Goal: Transaction & Acquisition: Book appointment/travel/reservation

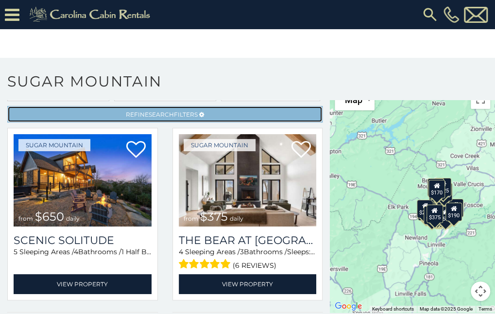
click at [169, 113] on span "Refine Search Filters" at bounding box center [162, 114] width 72 height 7
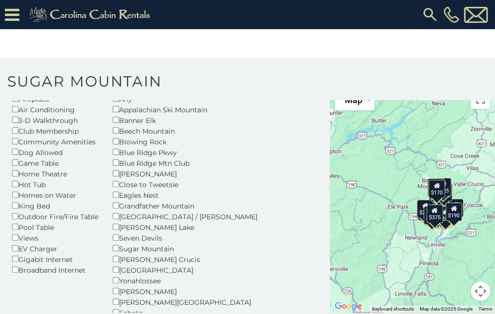
scroll to position [97, 0]
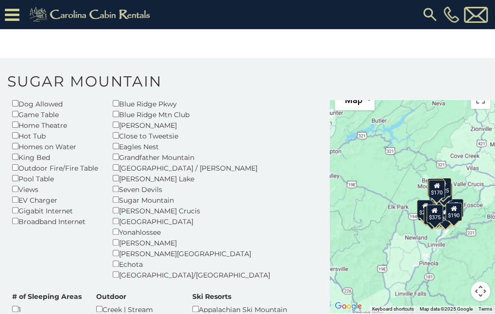
click at [34, 136] on div "Hot Tub" at bounding box center [55, 135] width 86 height 11
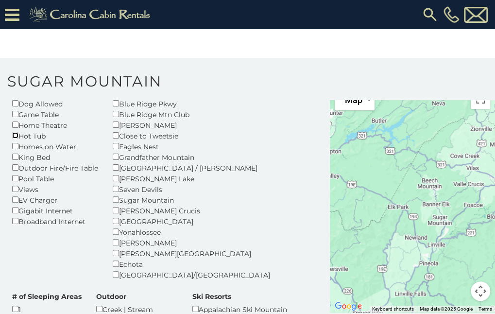
scroll to position [49, 0]
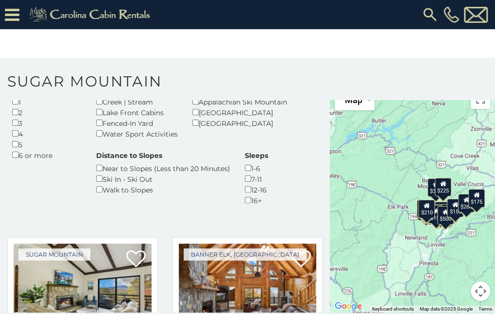
scroll to position [388, 0]
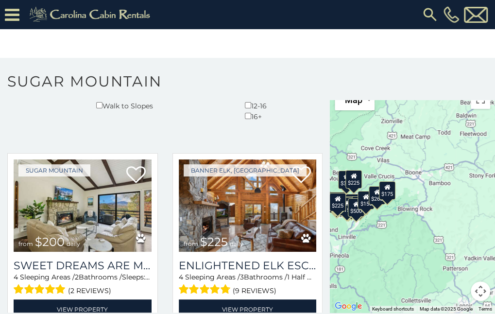
drag, startPoint x: 439, startPoint y: 264, endPoint x: 357, endPoint y: 256, distance: 82.4
click at [357, 256] on div "$200 $225 $355 $175 $290 $155 $345 $300 $240 $210 $500 $225 $155 $265 $175" at bounding box center [412, 198] width 165 height 228
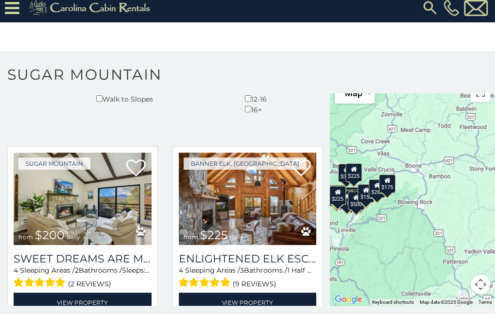
scroll to position [13, 0]
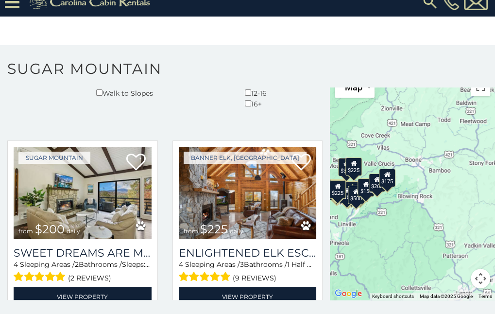
drag, startPoint x: 407, startPoint y: 232, endPoint x: 401, endPoint y: 226, distance: 8.2
click at [407, 231] on div "$200 $225 $355 $175 $290 $155 $345 $300 $240 $210 $500 $225 $155 $265 $175" at bounding box center [412, 186] width 165 height 228
drag, startPoint x: 344, startPoint y: 174, endPoint x: 434, endPoint y: 180, distance: 90.5
click at [431, 181] on div "$200 $225 $355 $175 $290 $155 $345 $300 $240 $210 $500 $225 $155 $265 $175" at bounding box center [412, 186] width 165 height 228
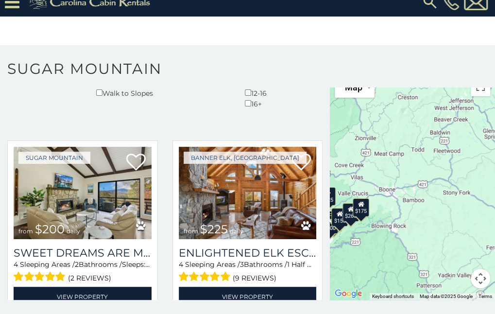
drag, startPoint x: 434, startPoint y: 166, endPoint x: 412, endPoint y: 195, distance: 36.8
click at [407, 195] on div "$200 $225 $355 $175 $290 $155 $345 $300 $240 $210 $500 $225 $155 $265 $175" at bounding box center [412, 186] width 165 height 228
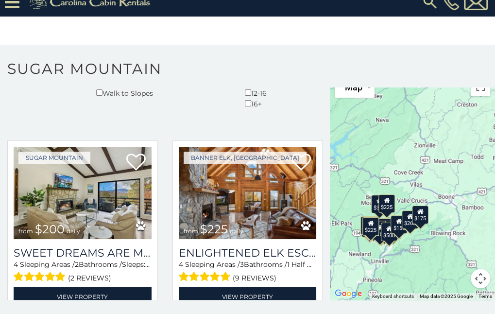
drag, startPoint x: 419, startPoint y: 174, endPoint x: 481, endPoint y: 166, distance: 62.7
click at [481, 166] on div "$200 $225 $355 $175 $290 $155 $345 $300 $240 $210 $500 $225 $155 $265 $175" at bounding box center [412, 186] width 165 height 228
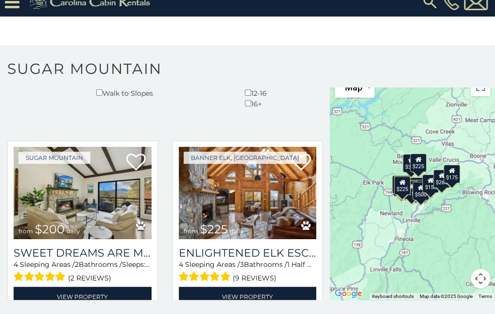
drag, startPoint x: 425, startPoint y: 245, endPoint x: 449, endPoint y: 218, distance: 35.8
click at [449, 218] on div "$200 $225 $355 $175 $290 $155 $345 $300 $240 $210 $500 $225 $155 $265 $175" at bounding box center [412, 186] width 165 height 228
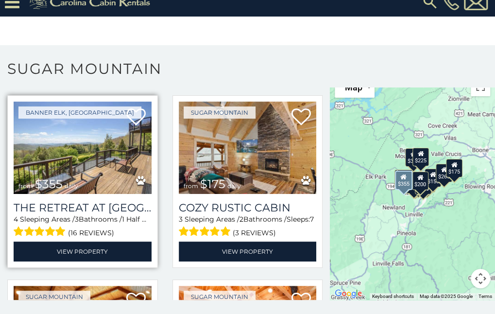
scroll to position [631, 0]
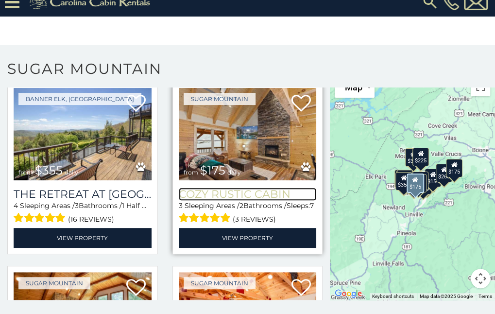
click at [234, 187] on h3 "Cozy Rustic Cabin" at bounding box center [248, 193] width 138 height 13
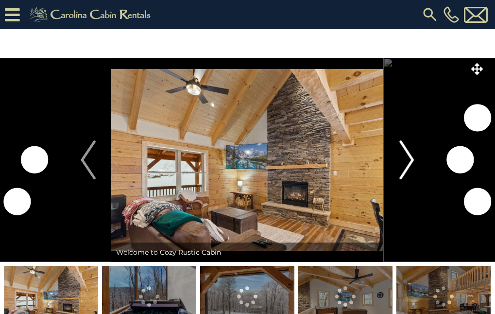
click at [406, 161] on img "Next" at bounding box center [406, 159] width 15 height 39
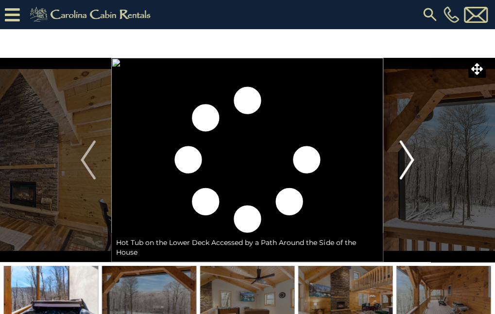
click at [407, 161] on img "Next" at bounding box center [406, 159] width 15 height 39
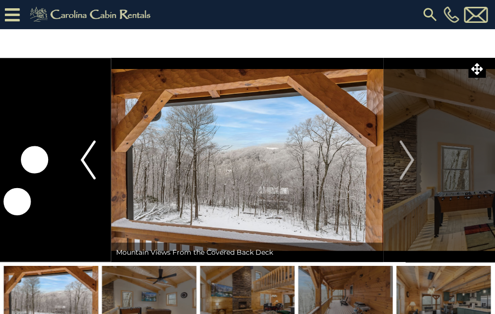
click at [85, 170] on img "Previous" at bounding box center [88, 159] width 15 height 39
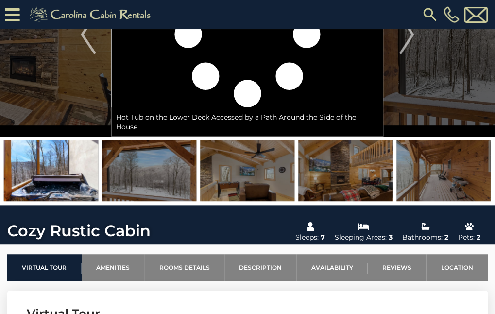
scroll to position [97, 0]
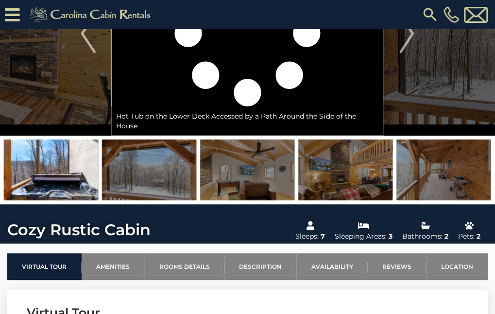
click at [270, 168] on img at bounding box center [247, 169] width 94 height 61
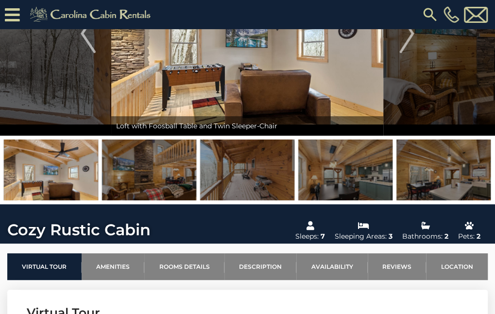
click at [150, 175] on img at bounding box center [149, 169] width 94 height 61
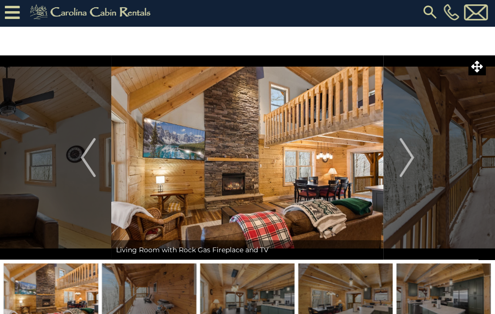
scroll to position [0, 0]
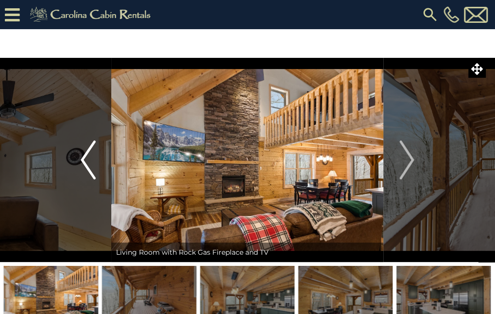
click at [87, 170] on img "Previous" at bounding box center [88, 159] width 15 height 39
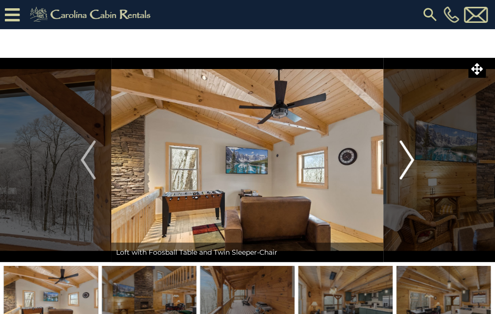
click at [404, 161] on img "Next" at bounding box center [406, 159] width 15 height 39
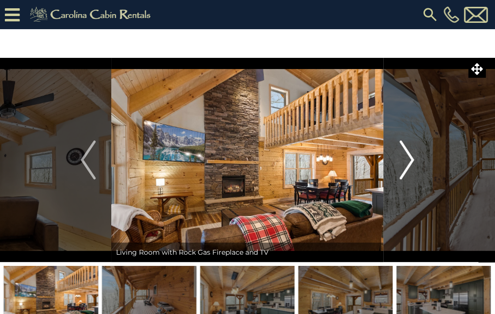
click at [407, 162] on img "Next" at bounding box center [406, 159] width 15 height 39
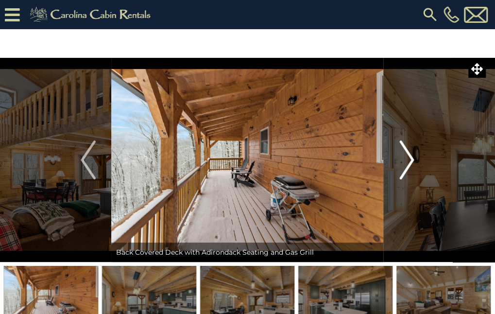
click at [407, 162] on img "Next" at bounding box center [406, 159] width 15 height 39
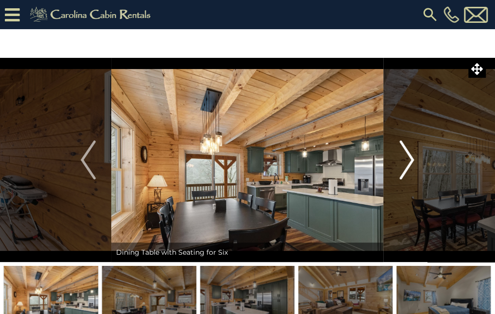
click at [413, 165] on img "Next" at bounding box center [406, 159] width 15 height 39
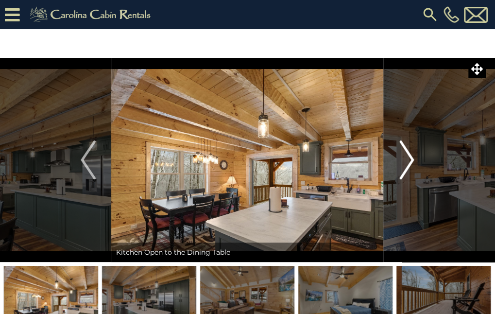
click at [413, 165] on img "Next" at bounding box center [406, 159] width 15 height 39
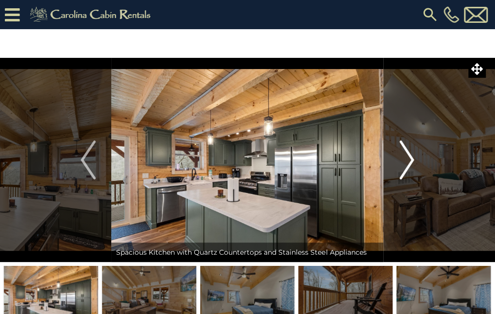
click at [413, 165] on img "Next" at bounding box center [406, 159] width 15 height 39
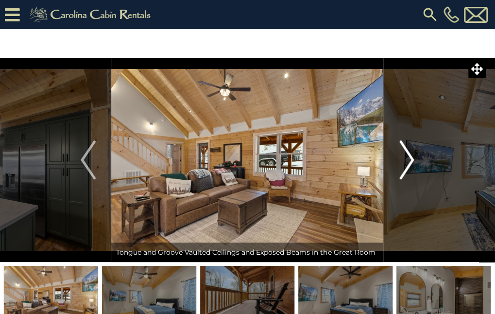
click at [413, 165] on img "Next" at bounding box center [406, 159] width 15 height 39
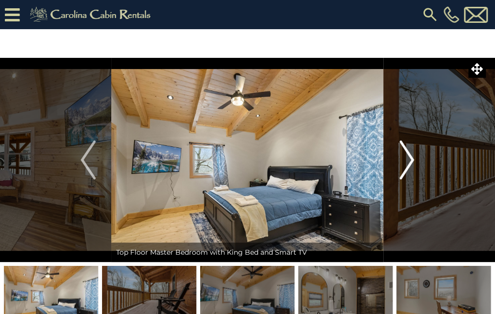
click at [413, 164] on img "Next" at bounding box center [406, 159] width 15 height 39
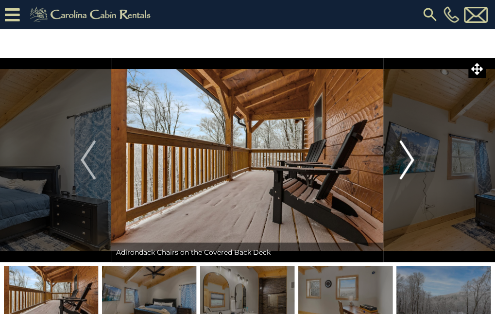
click at [413, 164] on img "Next" at bounding box center [406, 159] width 15 height 39
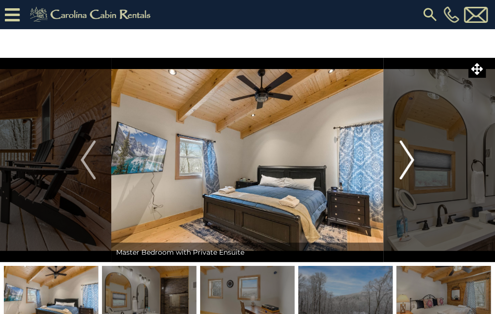
click at [413, 164] on img "Next" at bounding box center [406, 159] width 15 height 39
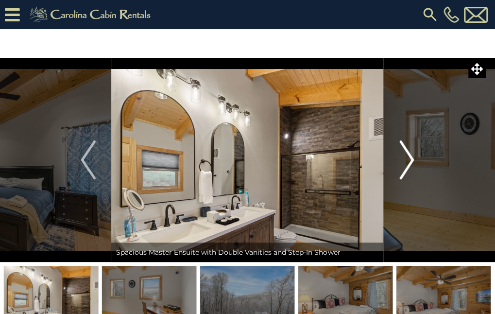
click at [413, 164] on img "Next" at bounding box center [406, 159] width 15 height 39
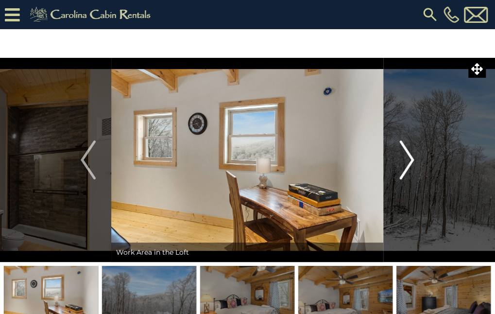
click at [413, 164] on img "Next" at bounding box center [406, 159] width 15 height 39
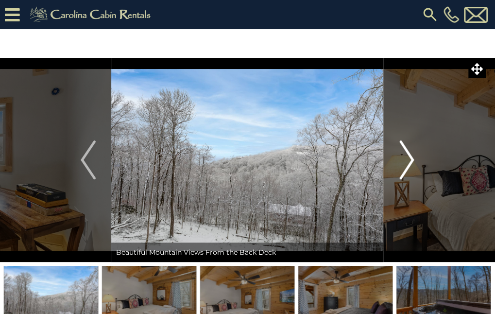
click at [413, 164] on img "Next" at bounding box center [406, 159] width 15 height 39
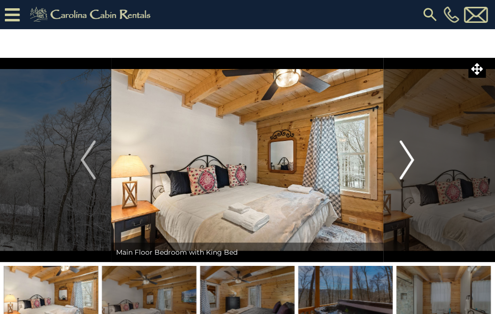
click at [413, 164] on img "Next" at bounding box center [406, 159] width 15 height 39
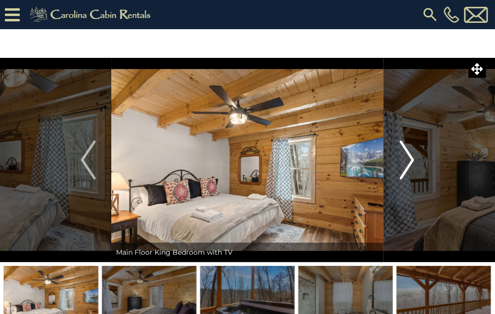
click at [413, 164] on img "Next" at bounding box center [406, 159] width 15 height 39
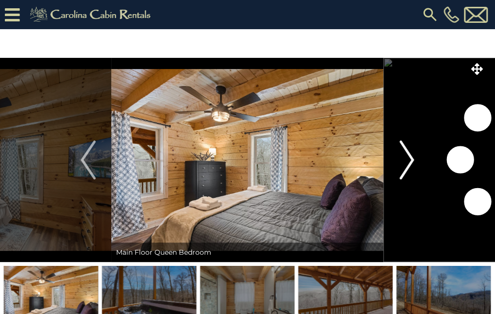
click at [413, 164] on img "Next" at bounding box center [406, 159] width 15 height 39
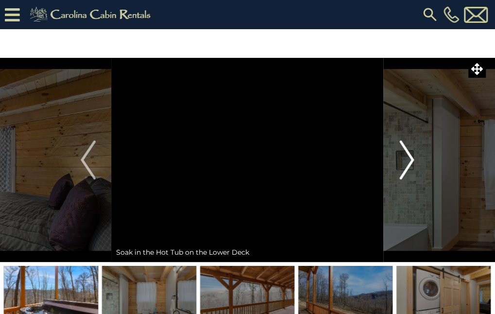
click at [413, 164] on img "Next" at bounding box center [406, 159] width 15 height 39
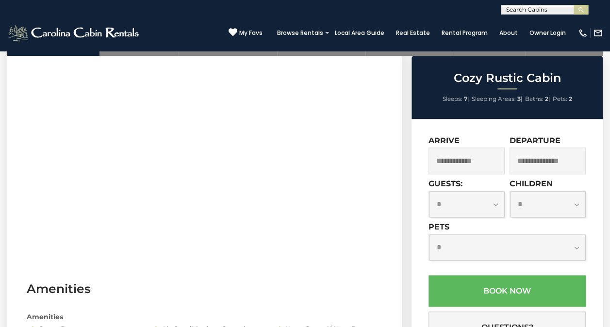
scroll to position [457, 0]
click at [493, 199] on select "**********" at bounding box center [467, 204] width 76 height 26
select select "*"
click at [429, 191] on select "**********" at bounding box center [467, 204] width 76 height 26
click at [476, 246] on select "**********" at bounding box center [507, 247] width 157 height 26
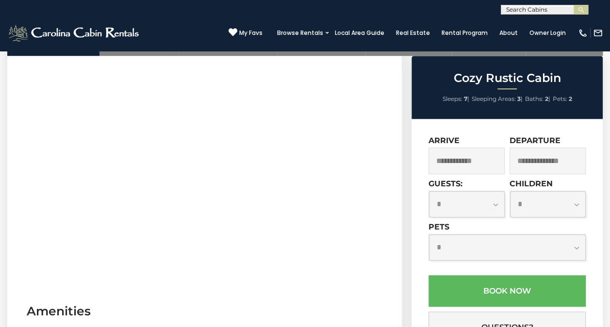
select select "*"
click at [429, 234] on select "**********" at bounding box center [507, 247] width 157 height 26
click at [484, 164] on input "text" at bounding box center [467, 161] width 76 height 27
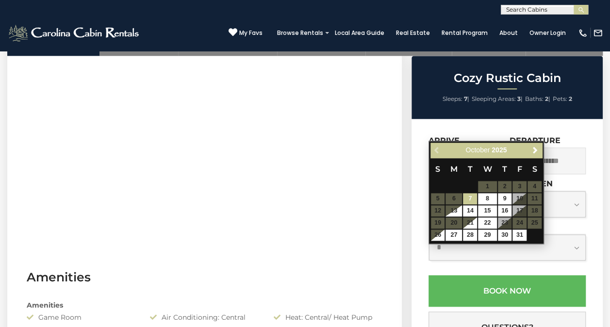
scroll to position [506, 0]
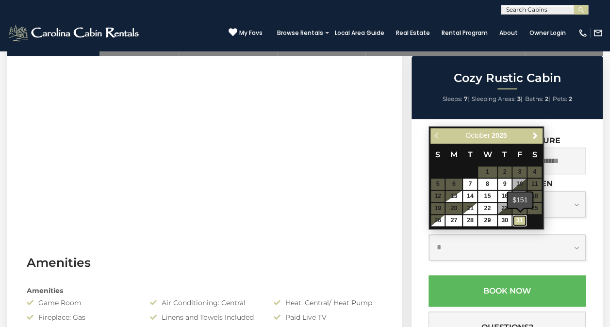
click at [494, 218] on link "31" at bounding box center [520, 220] width 14 height 11
type input "**********"
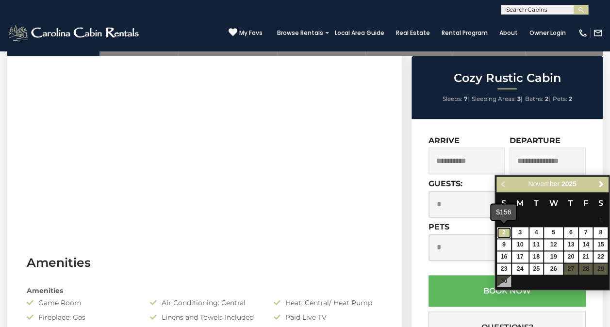
click at [494, 231] on link "2" at bounding box center [504, 232] width 14 height 11
type input "**********"
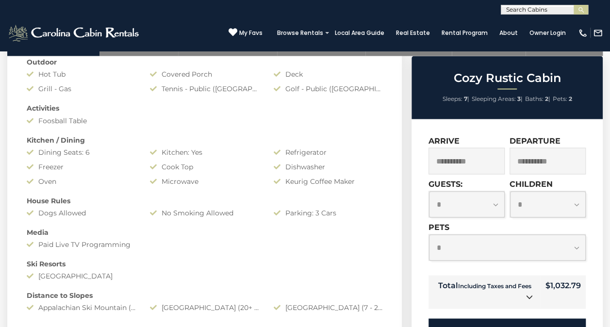
scroll to position [797, 0]
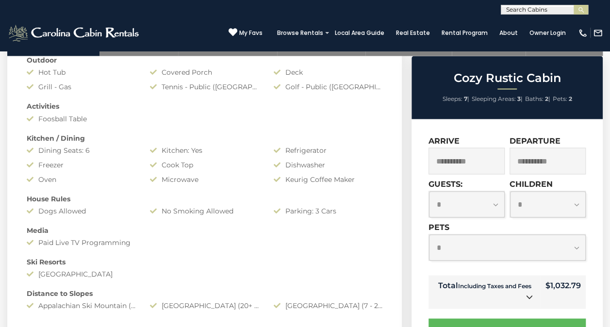
click at [494, 296] on icon at bounding box center [529, 296] width 7 height 7
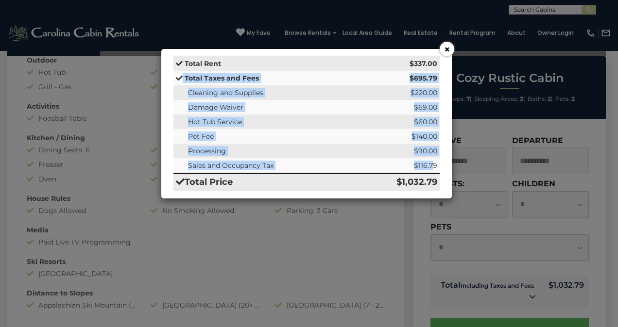
drag, startPoint x: 179, startPoint y: 77, endPoint x: 433, endPoint y: 163, distance: 268.2
click at [433, 163] on tbody "Total Rent $337.00 Total Taxes and Fees $695.79 Cleaning and Supplies $220.00 D…" at bounding box center [306, 123] width 266 height 135
drag, startPoint x: 433, startPoint y: 163, endPoint x: 384, endPoint y: 161, distance: 48.6
click at [384, 161] on td "$116.79" at bounding box center [398, 165] width 82 height 15
click at [446, 51] on button "×" at bounding box center [446, 49] width 15 height 15
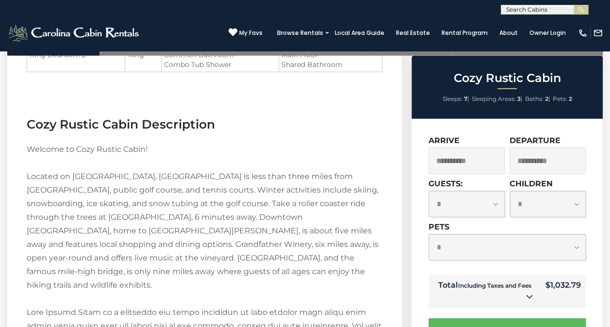
scroll to position [1088, 0]
